Goal: Task Accomplishment & Management: Manage account settings

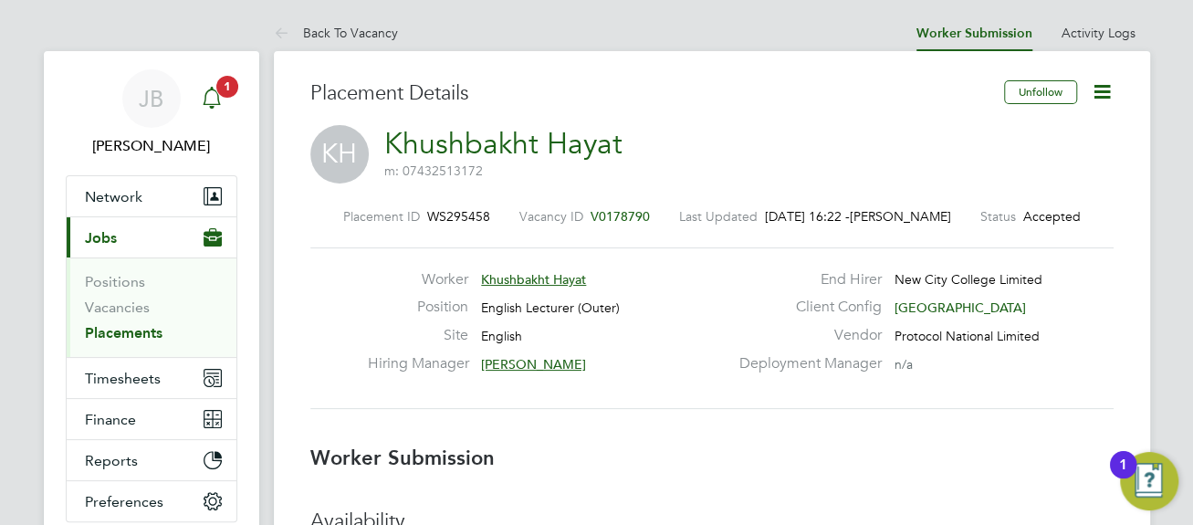
click at [218, 84] on span "1" at bounding box center [227, 87] width 22 height 22
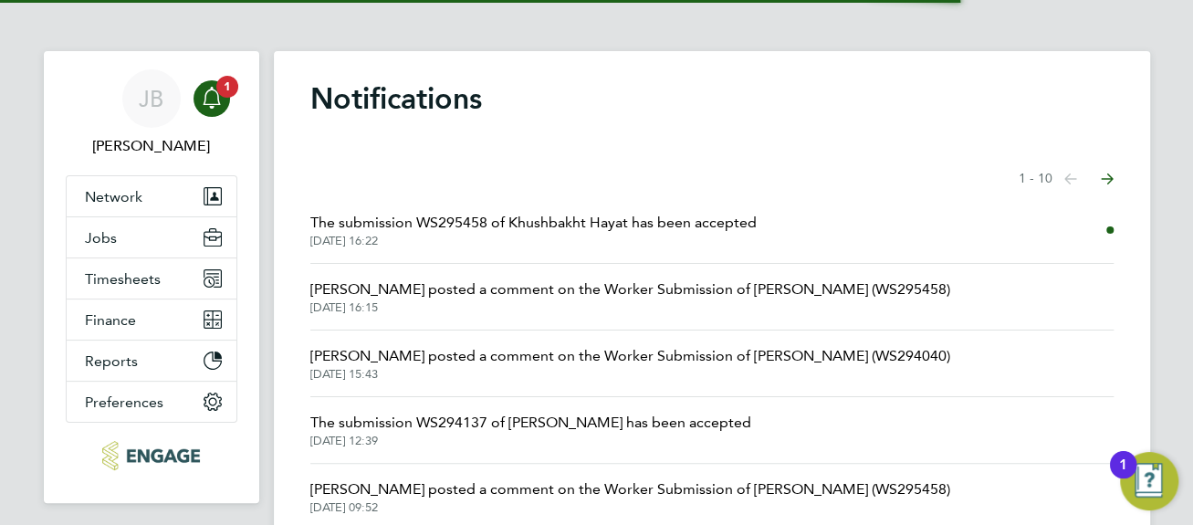
click at [448, 222] on span "The submission WS295458 of Khushbakht Hayat has been accepted" at bounding box center [533, 223] width 447 height 22
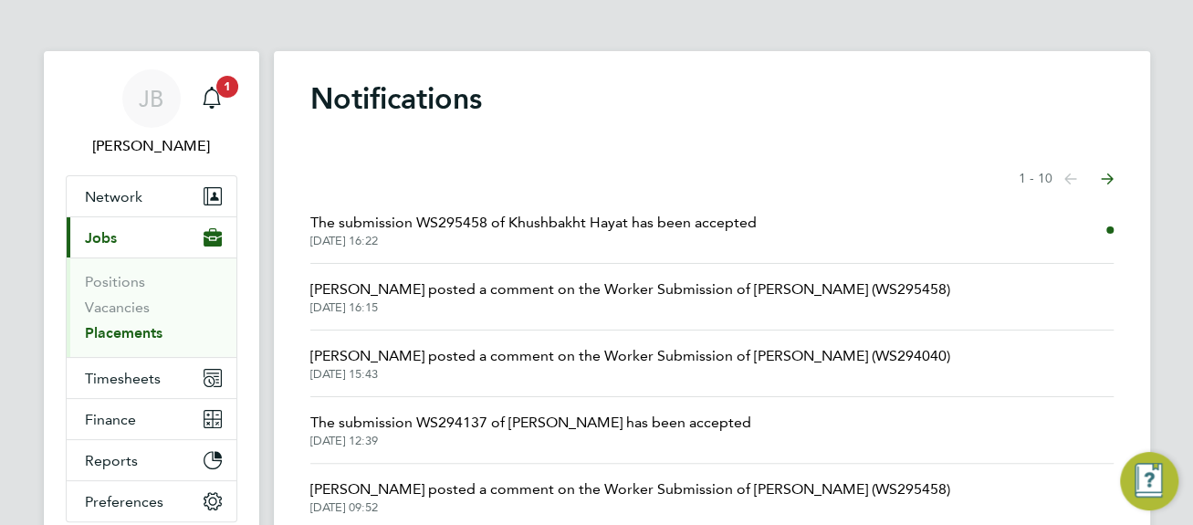
scroll to position [9, 9]
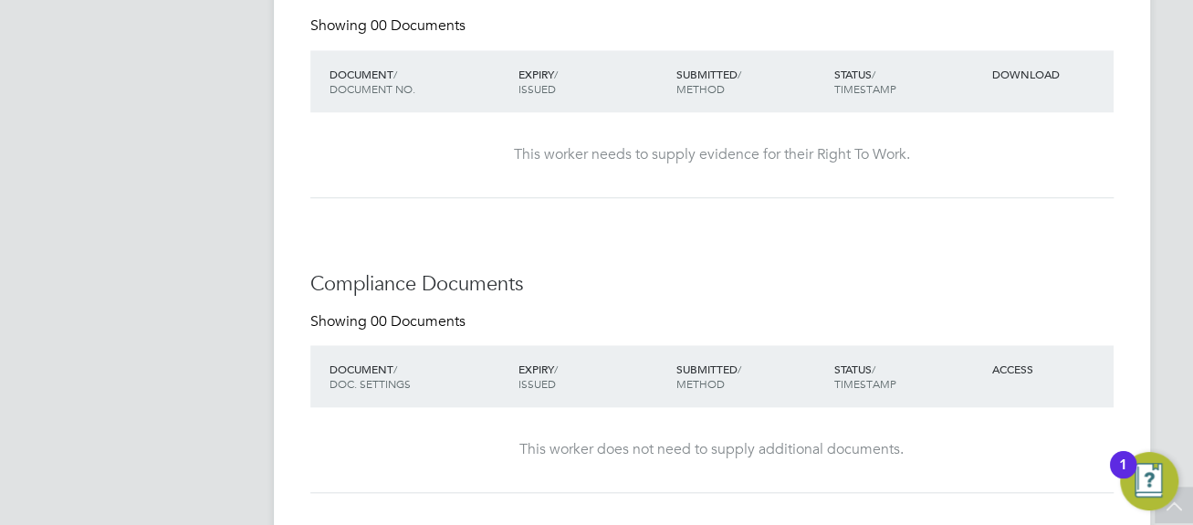
click at [778, 342] on div "Showing 00 Documents" at bounding box center [712, 329] width 804 height 34
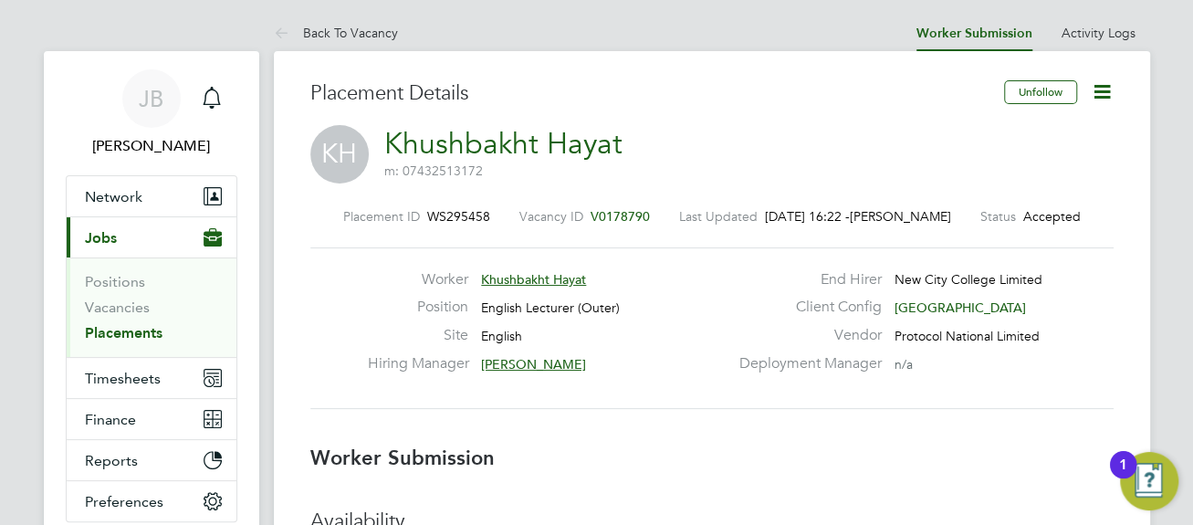
click at [116, 326] on link "Placements" at bounding box center [124, 332] width 78 height 17
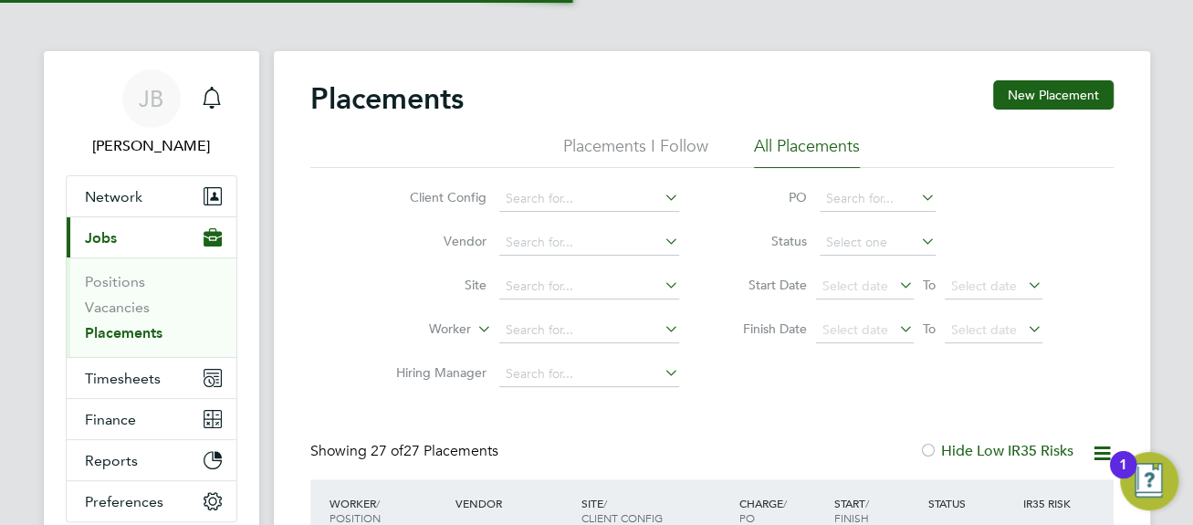
click at [116, 324] on link "Placements" at bounding box center [124, 332] width 78 height 17
click at [110, 307] on link "Vacancies" at bounding box center [117, 307] width 65 height 17
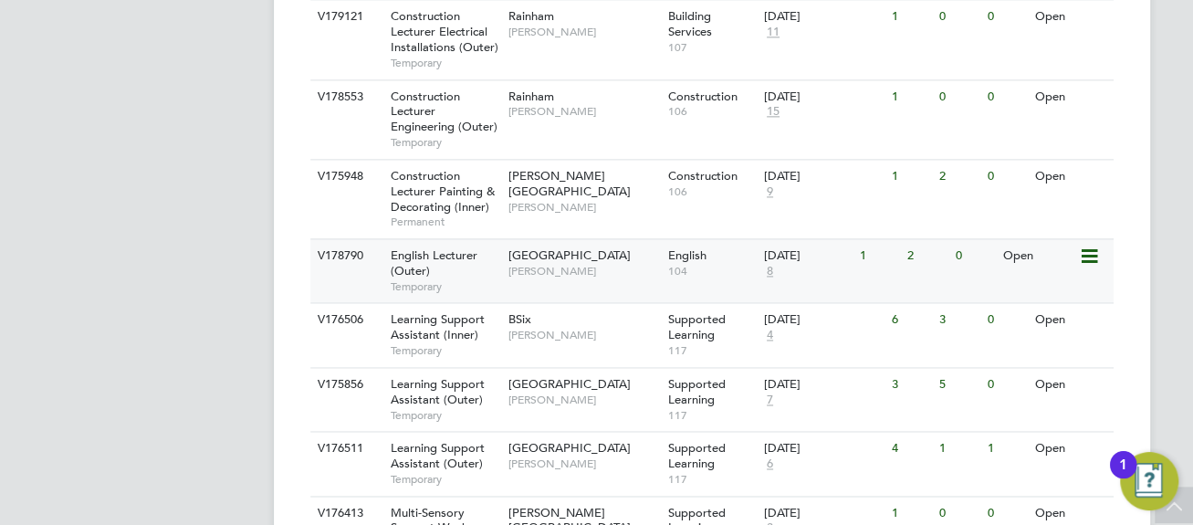
click at [1088, 246] on icon at bounding box center [1087, 257] width 18 height 22
click at [720, 239] on div "English 104" at bounding box center [712, 262] width 96 height 47
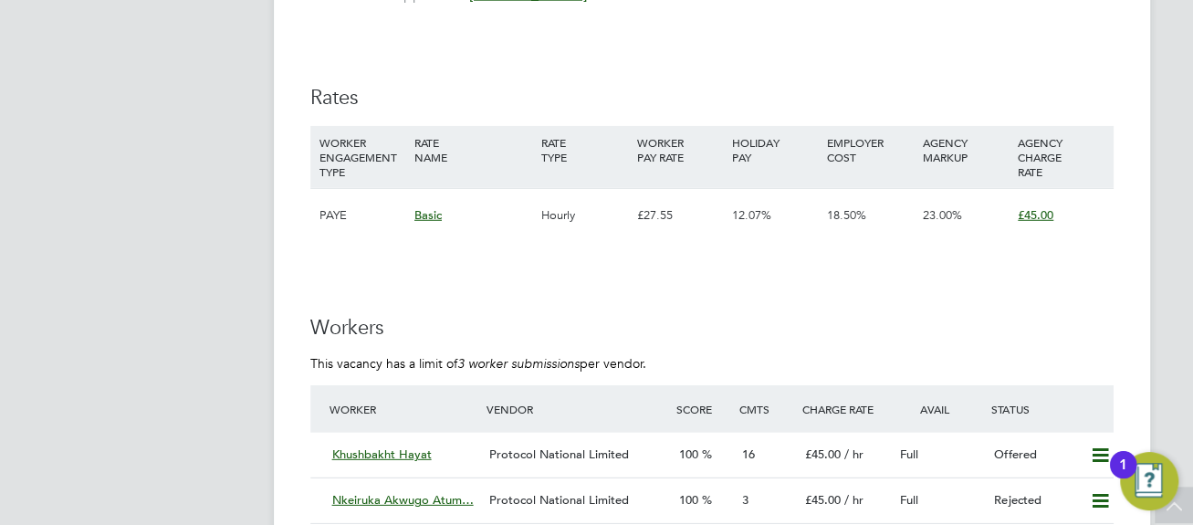
scroll to position [2679, 0]
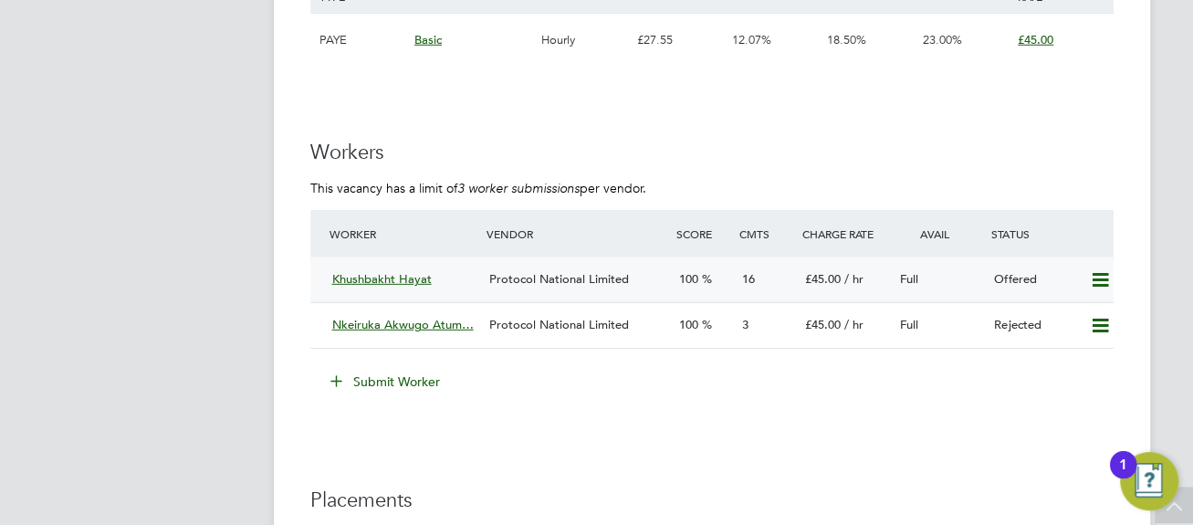
click at [1100, 278] on icon at bounding box center [1100, 280] width 23 height 15
click at [1064, 318] on li "Confirm" at bounding box center [1073, 320] width 69 height 26
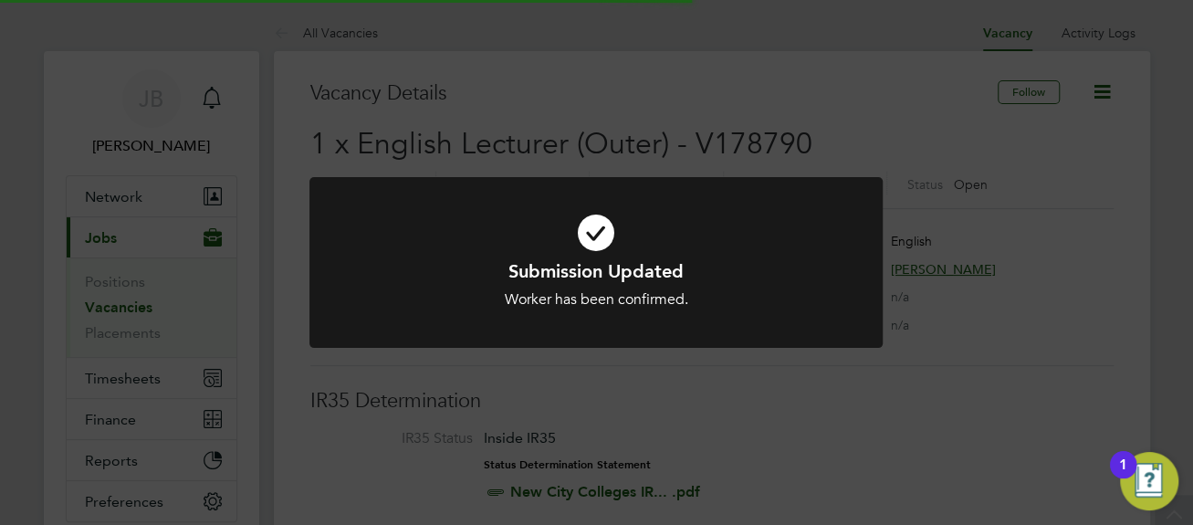
scroll to position [54, 128]
click at [624, 89] on div "Submission Updated Worker has been confirmed. Cancel Okay" at bounding box center [596, 262] width 1193 height 525
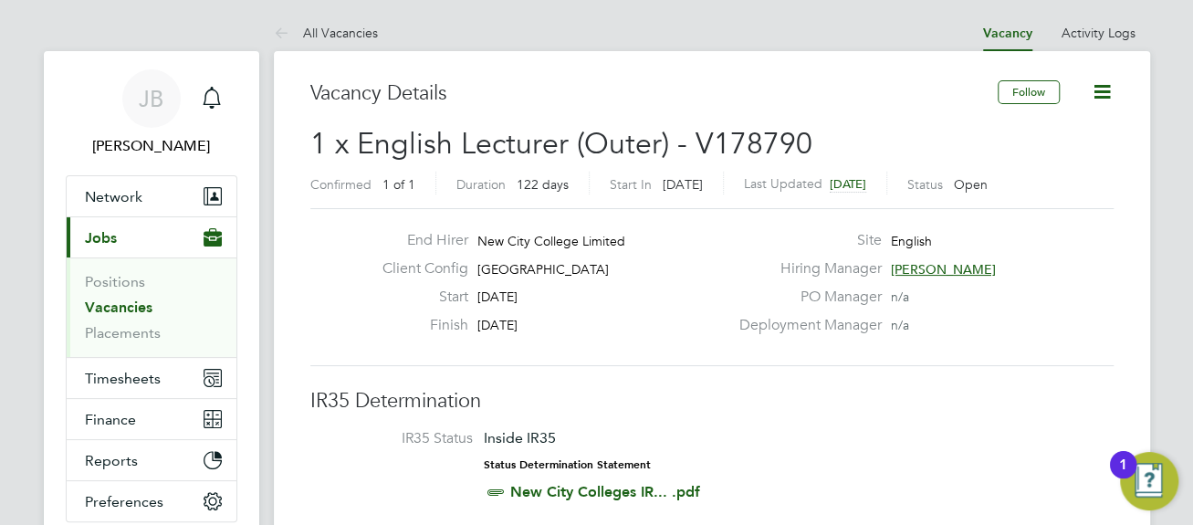
click at [478, 166] on h2 "1 x English Lecturer (Outer) - V178790 Confirmed 1 of 1 Duration 122 days Start…" at bounding box center [712, 163] width 804 height 77
